Goal: Information Seeking & Learning: Find specific fact

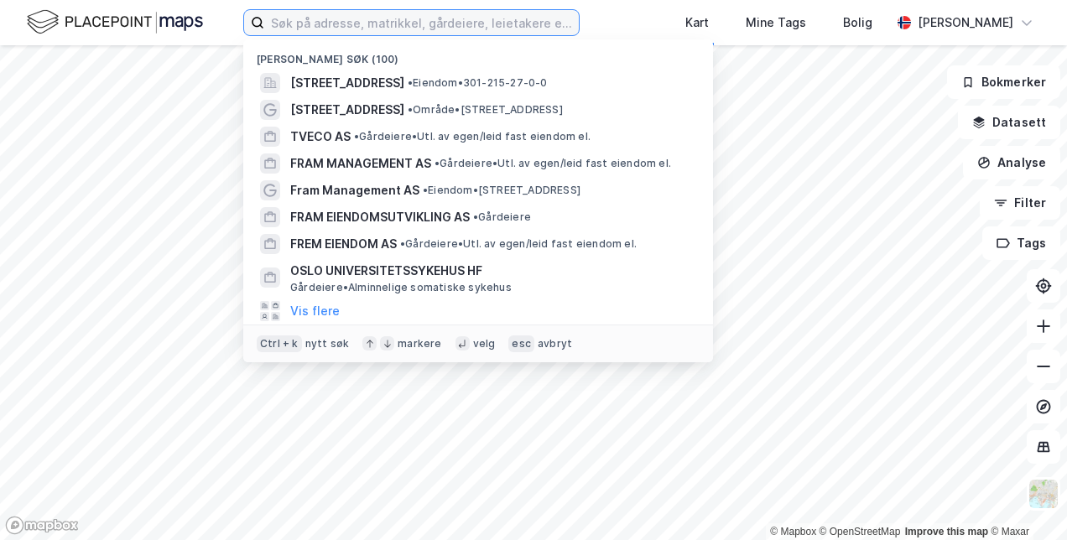
click at [522, 25] on input at bounding box center [421, 22] width 315 height 25
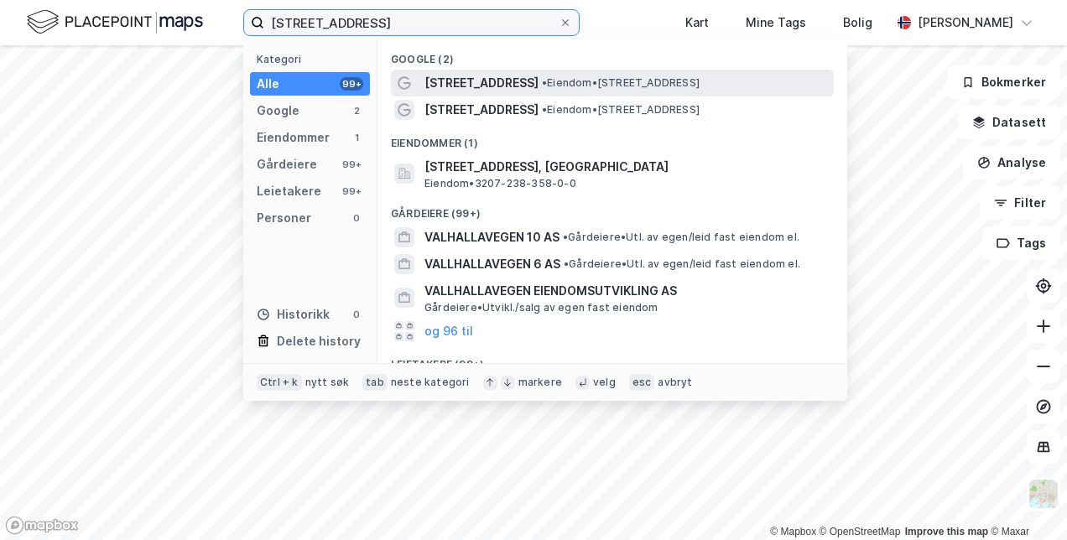
type input "[STREET_ADDRESS]"
click at [498, 78] on span "[STREET_ADDRESS]" at bounding box center [481, 83] width 114 height 20
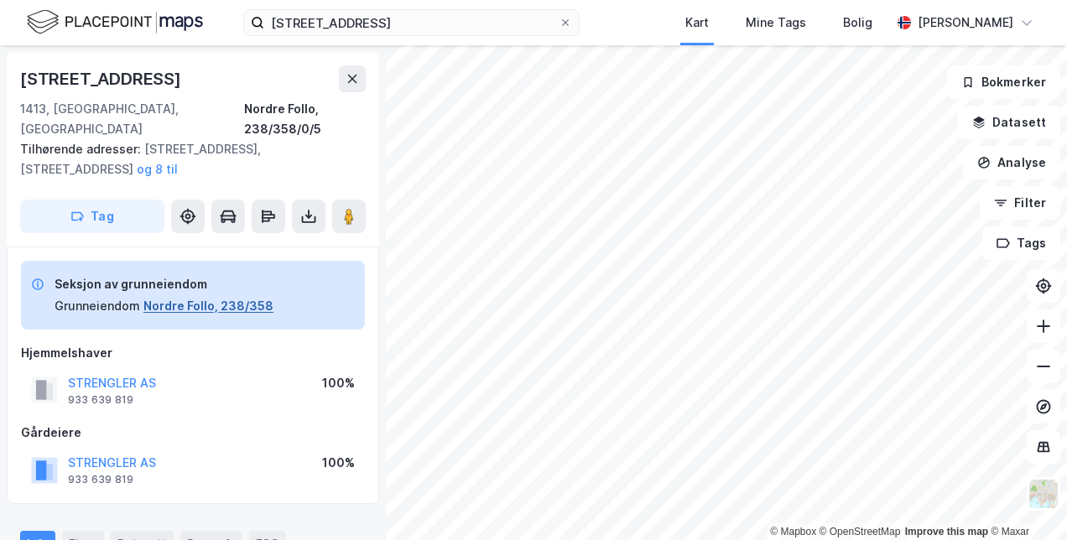
click at [220, 296] on button "Nordre Follo, 238/358" at bounding box center [208, 306] width 130 height 20
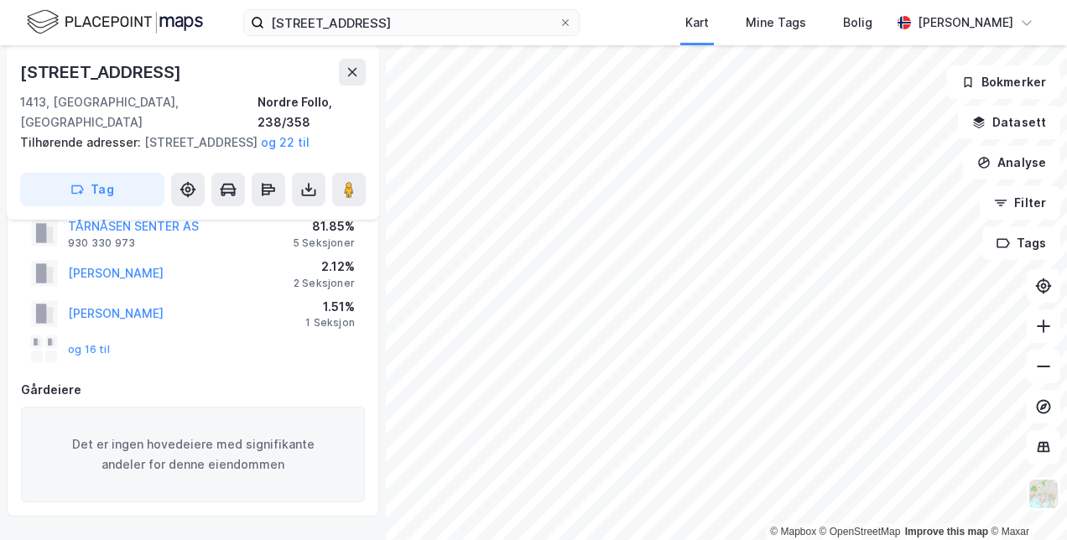
scroll to position [130, 0]
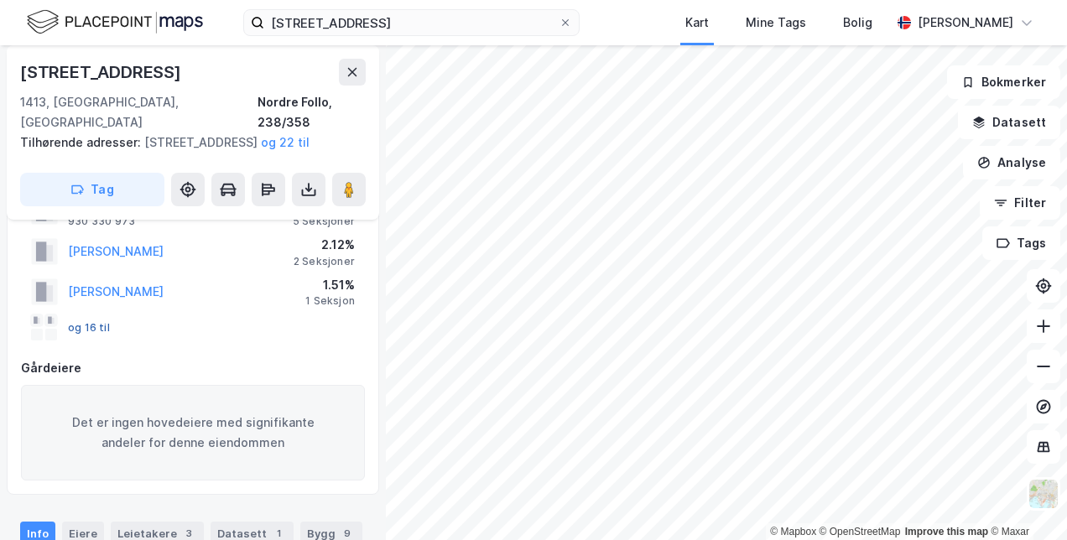
click at [0, 0] on button "og 16 til" at bounding box center [0, 0] width 0 height 0
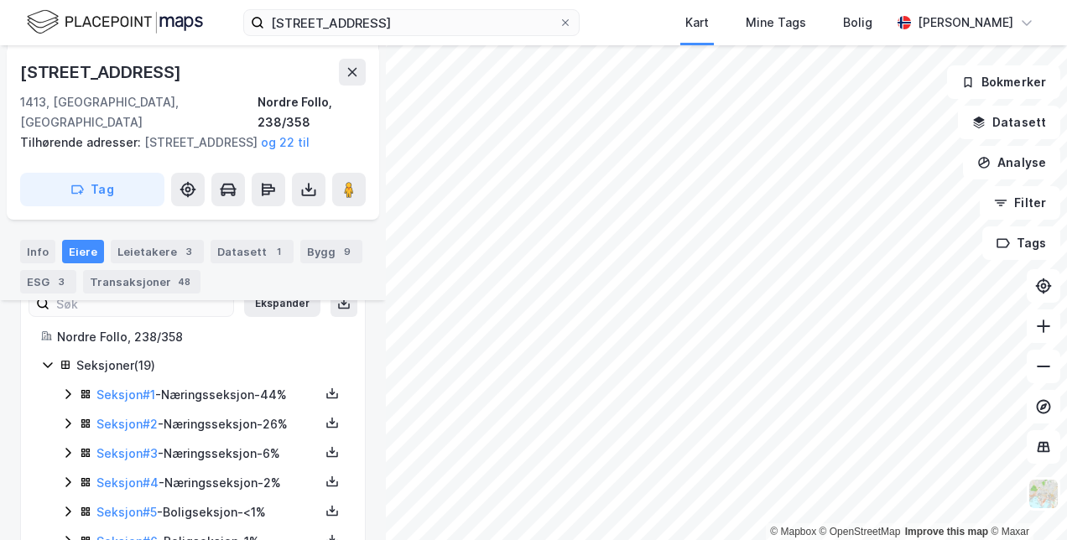
scroll to position [444, 0]
click at [116, 386] on link "Seksjon # 1" at bounding box center [125, 393] width 59 height 14
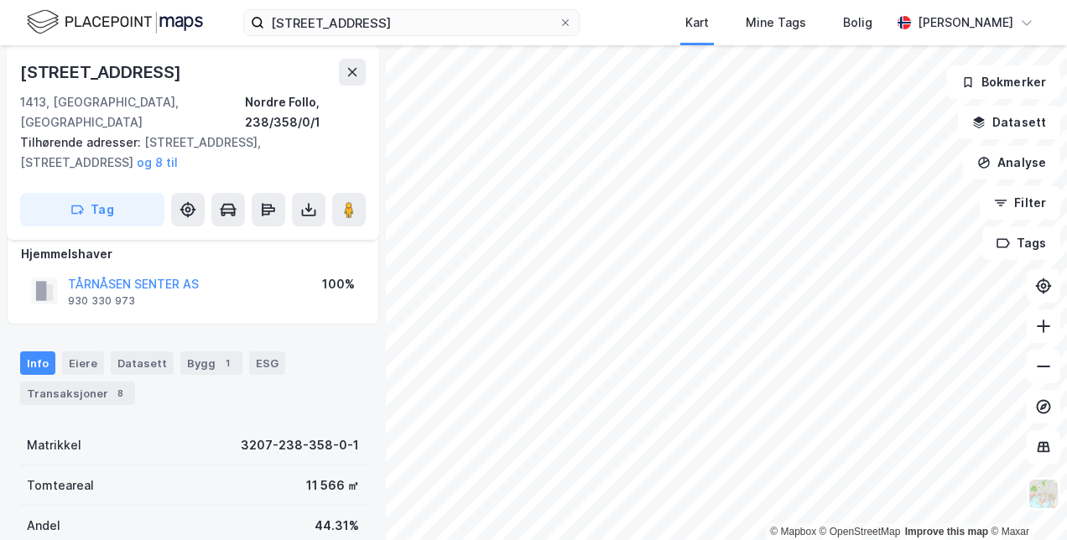
scroll to position [129, 0]
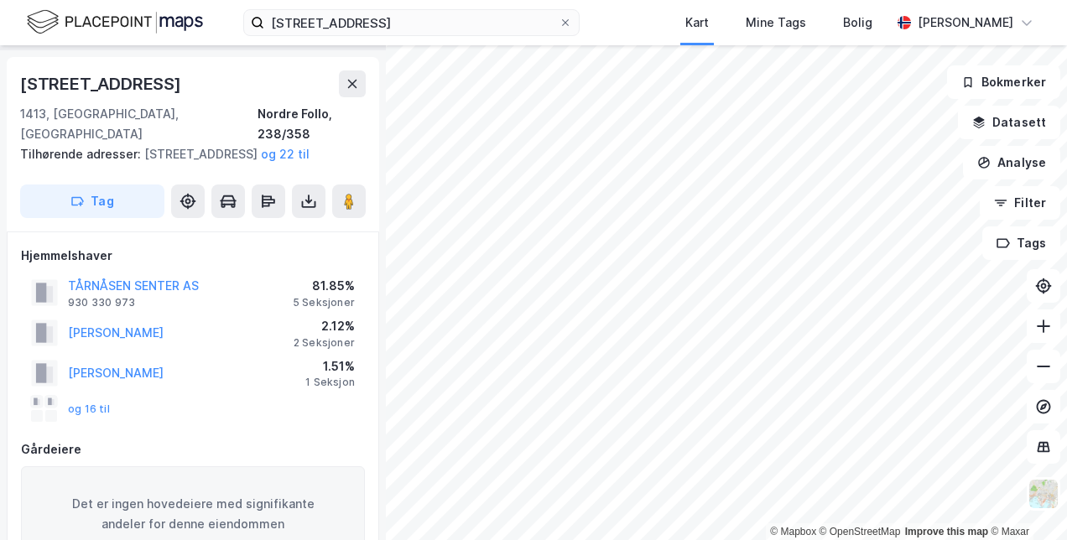
scroll to position [50, 0]
click at [0, 0] on button "og 16 til" at bounding box center [0, 0] width 0 height 0
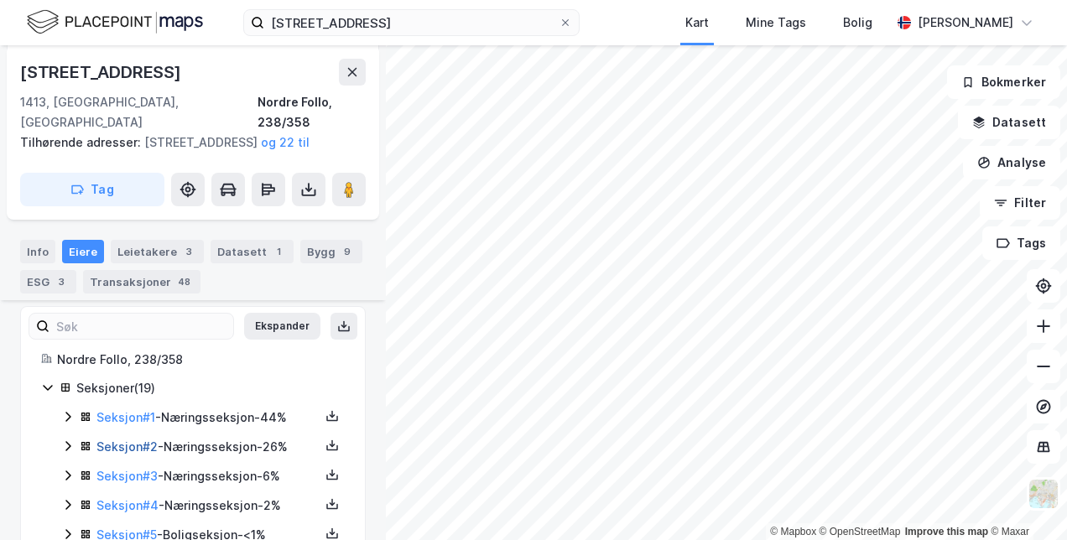
click at [122, 440] on link "Seksjon # 2" at bounding box center [126, 447] width 61 height 14
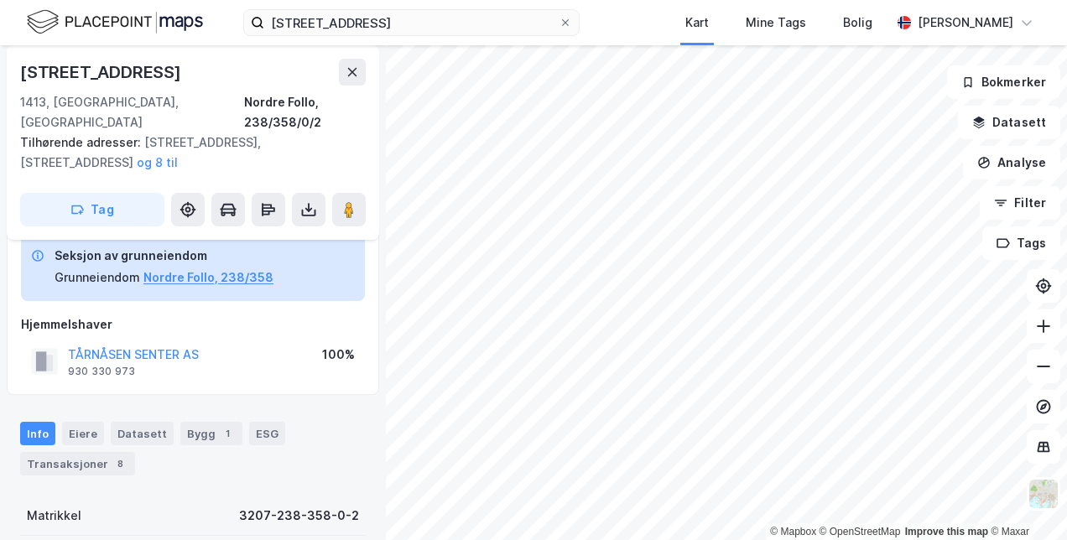
scroll to position [81, 0]
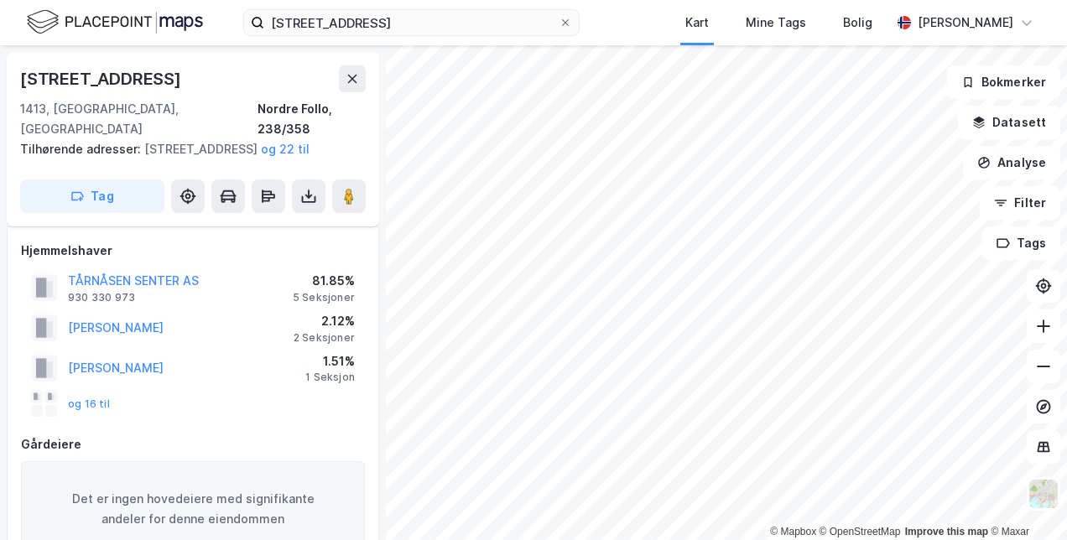
scroll to position [81, 0]
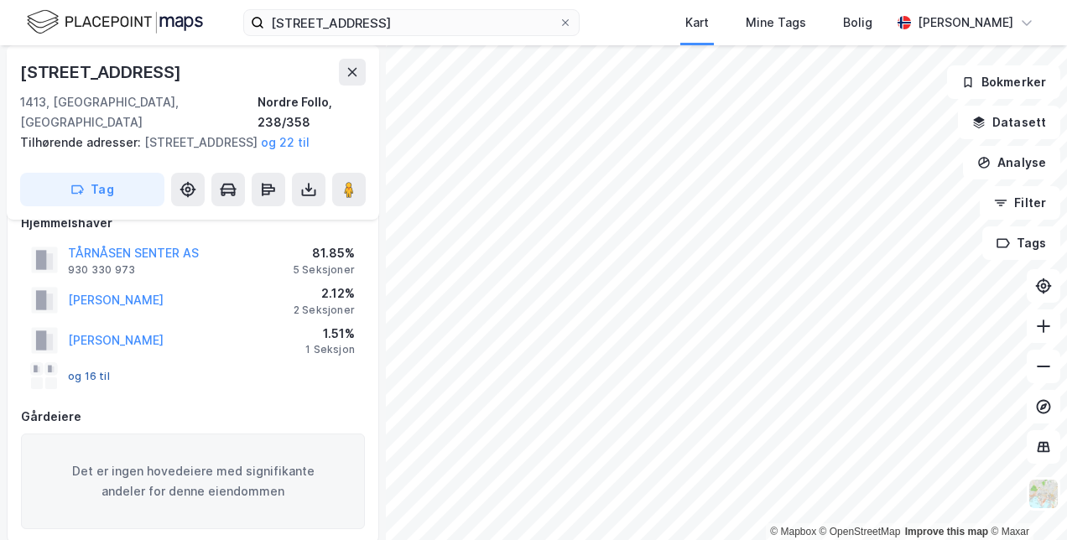
click at [0, 0] on button "og 16 til" at bounding box center [0, 0] width 0 height 0
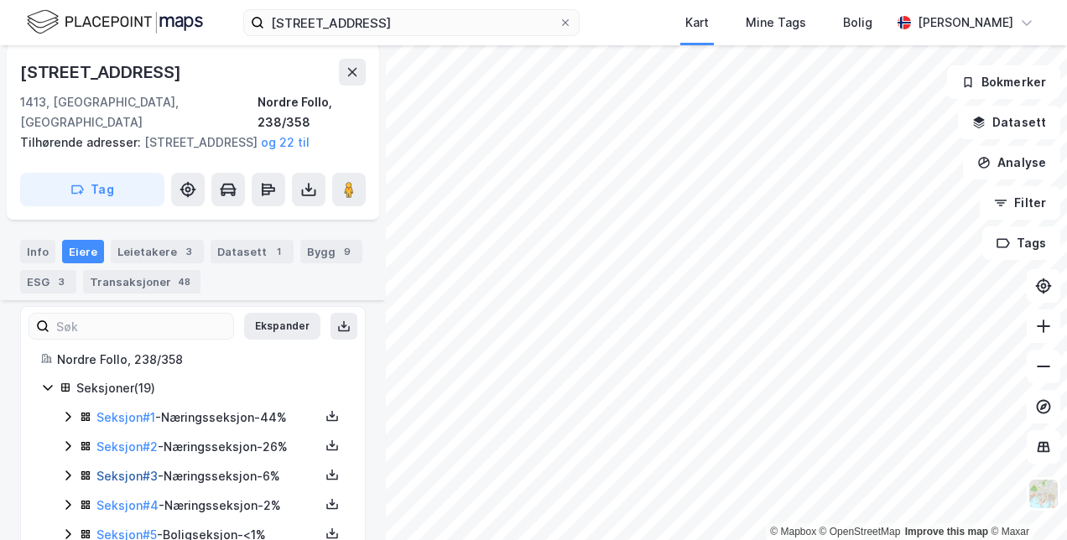
click at [124, 476] on link "Seksjon # 3" at bounding box center [126, 476] width 61 height 14
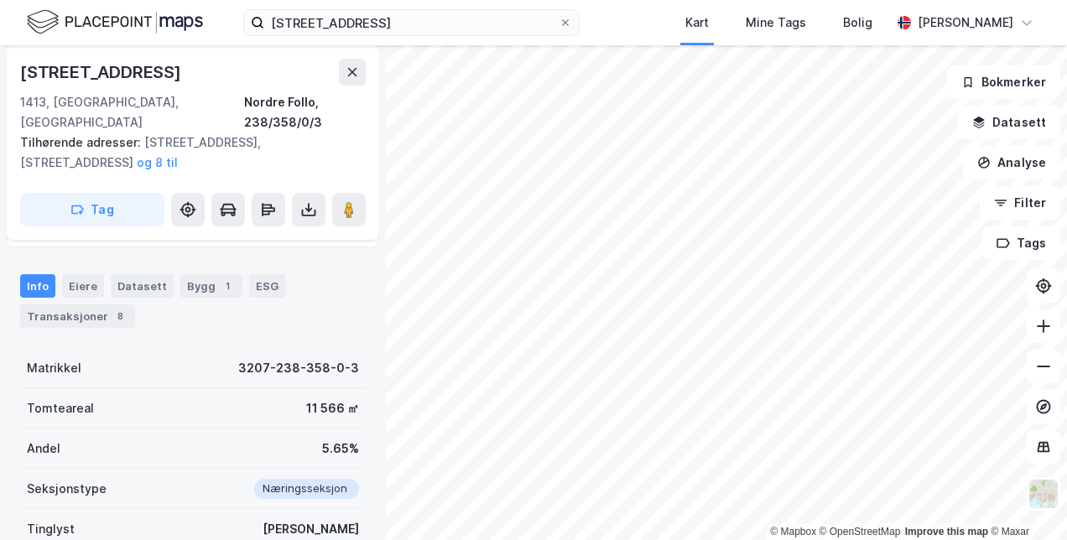
scroll to position [232, 0]
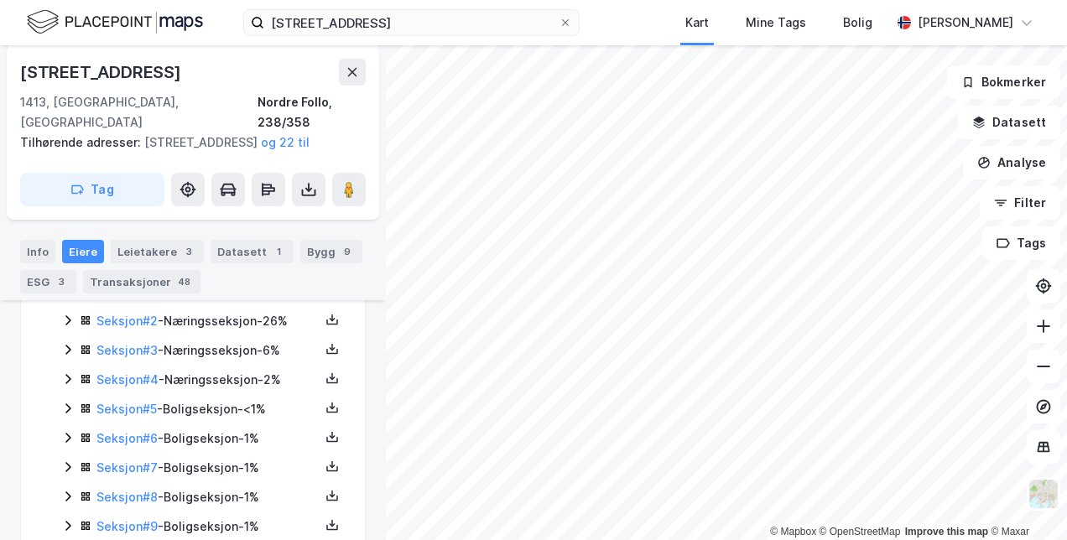
scroll to position [550, 0]
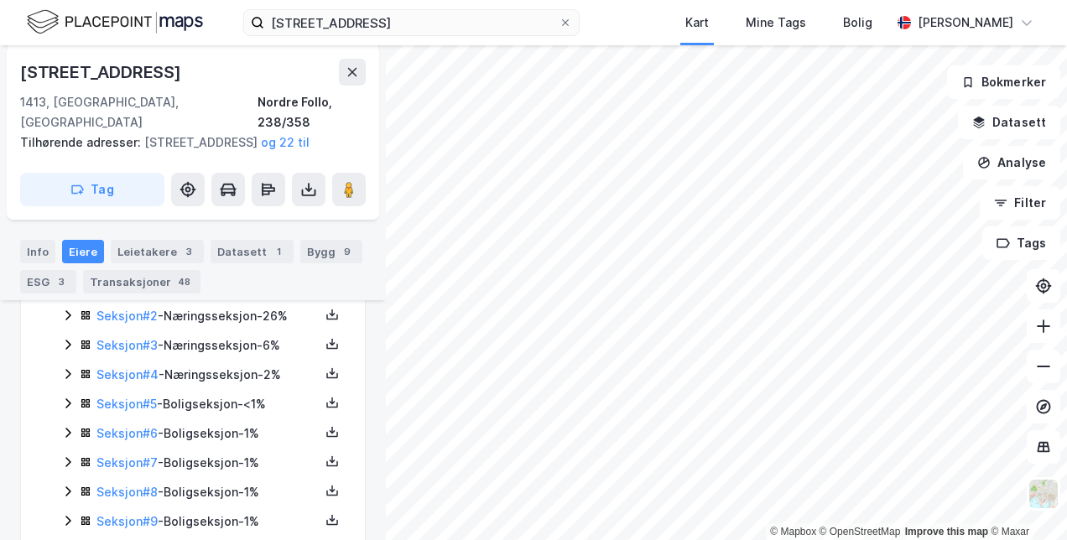
click at [143, 366] on div "Seksjon # 4 - Næringsseksjon - 2%" at bounding box center [207, 375] width 223 height 20
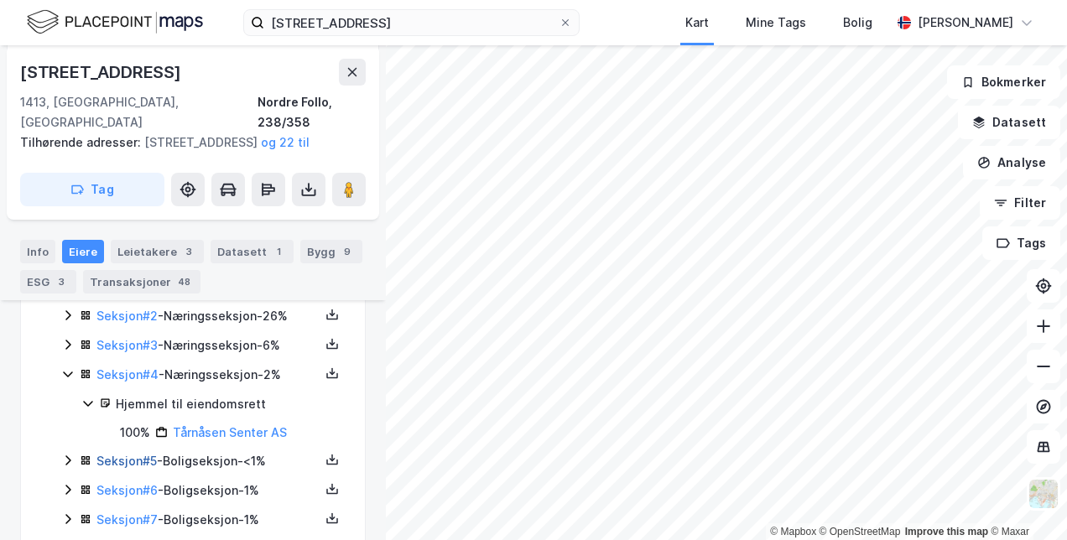
click at [133, 458] on link "Seksjon # 5" at bounding box center [126, 461] width 60 height 14
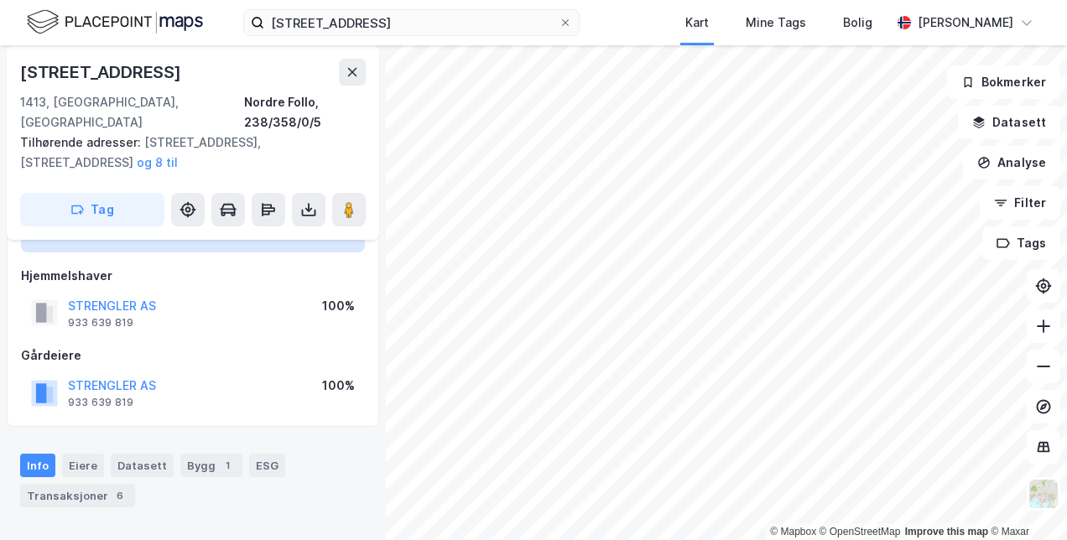
scroll to position [76, 0]
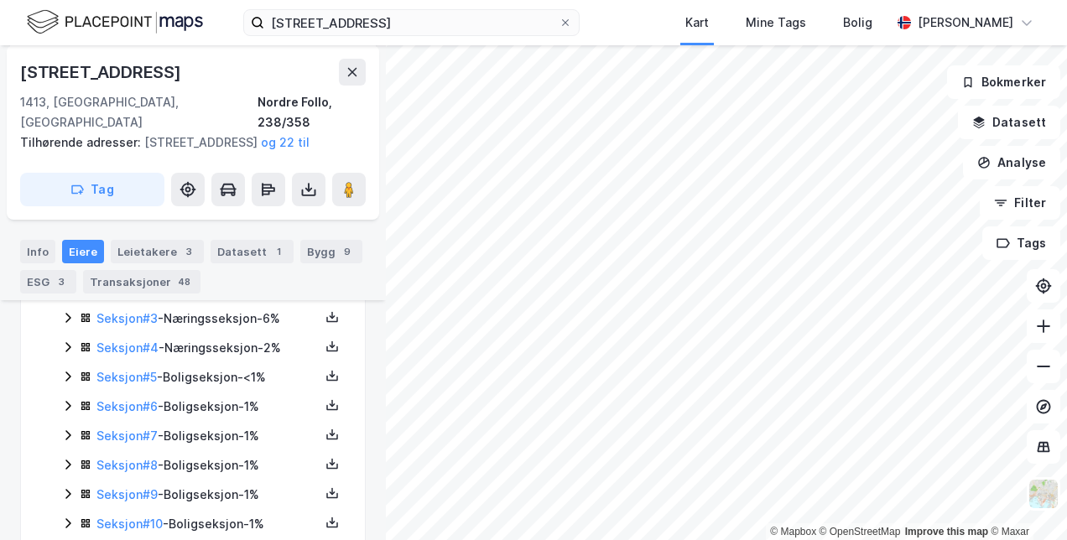
scroll to position [525, 0]
click at [120, 401] on link "Seksjon # 6" at bounding box center [126, 405] width 61 height 14
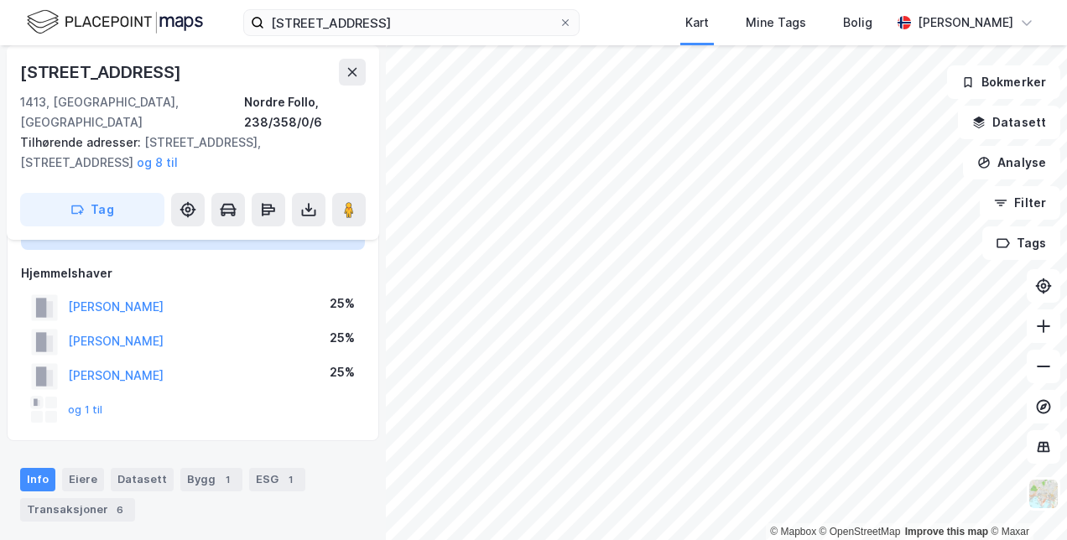
scroll to position [131, 0]
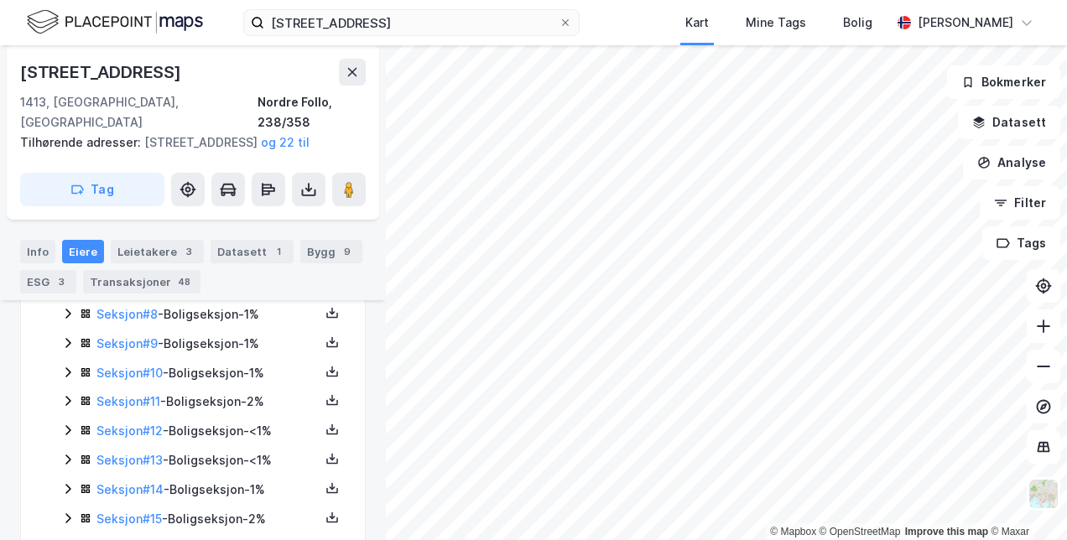
scroll to position [689, 0]
